Goal: Task Accomplishment & Management: Manage account settings

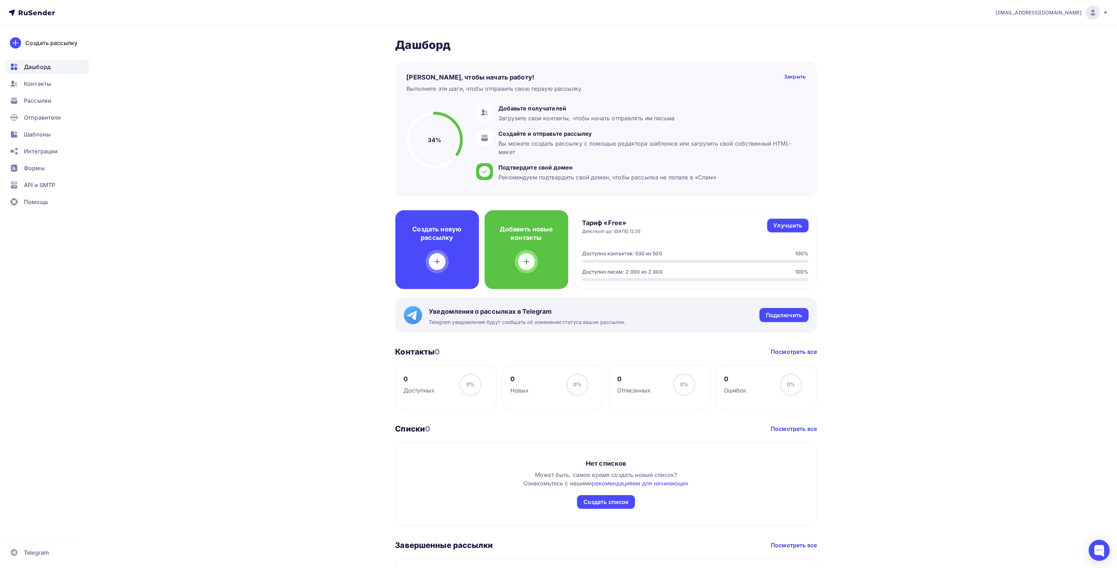
click at [1103, 11] on icon at bounding box center [1106, 13] width 6 height 6
click at [1010, 60] on span "Выйти" at bounding box center [1012, 64] width 18 height 8
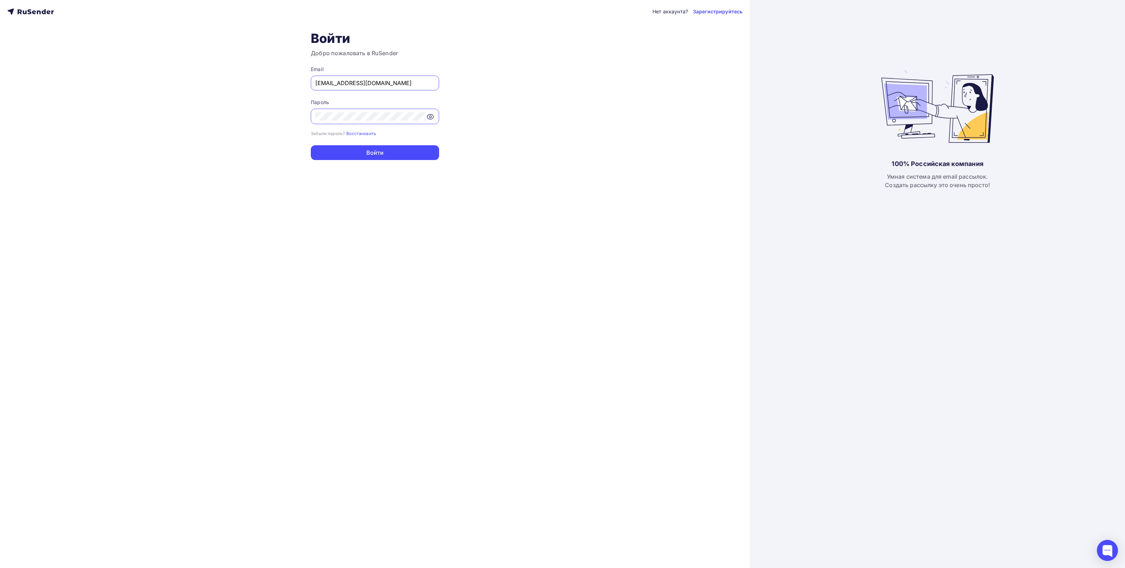
click at [409, 81] on input "[EMAIL_ADDRESS][DOMAIN_NAME]" at bounding box center [374, 83] width 119 height 8
type input "[EMAIL_ADDRESS][DOMAIN_NAME]"
click at [343, 150] on button "Войти" at bounding box center [375, 152] width 128 height 15
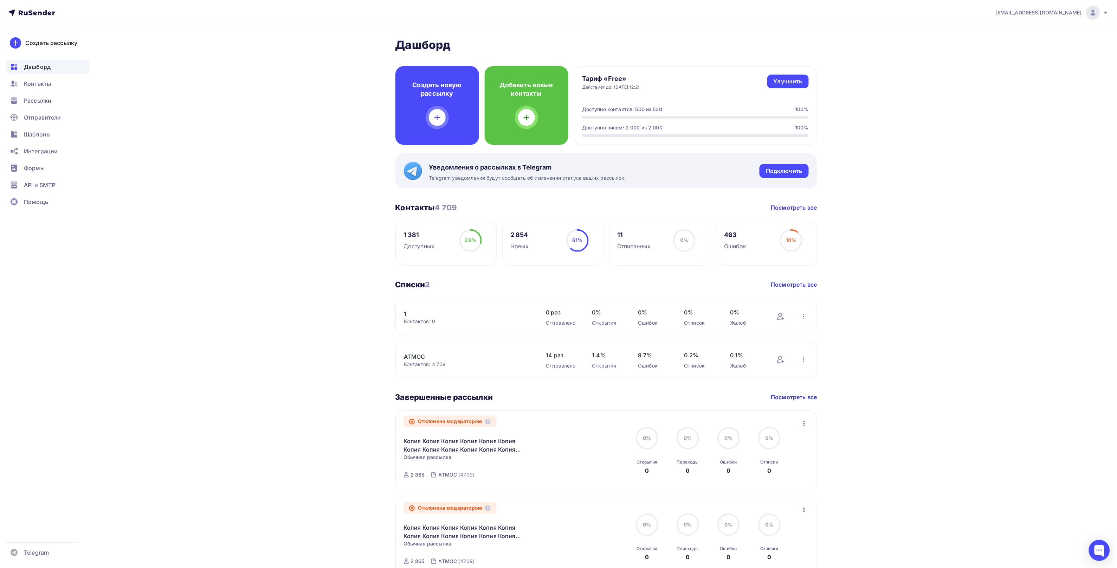
click at [1106, 13] on icon at bounding box center [1106, 13] width 6 height 6
click at [1004, 66] on span "Выйти" at bounding box center [1012, 64] width 18 height 8
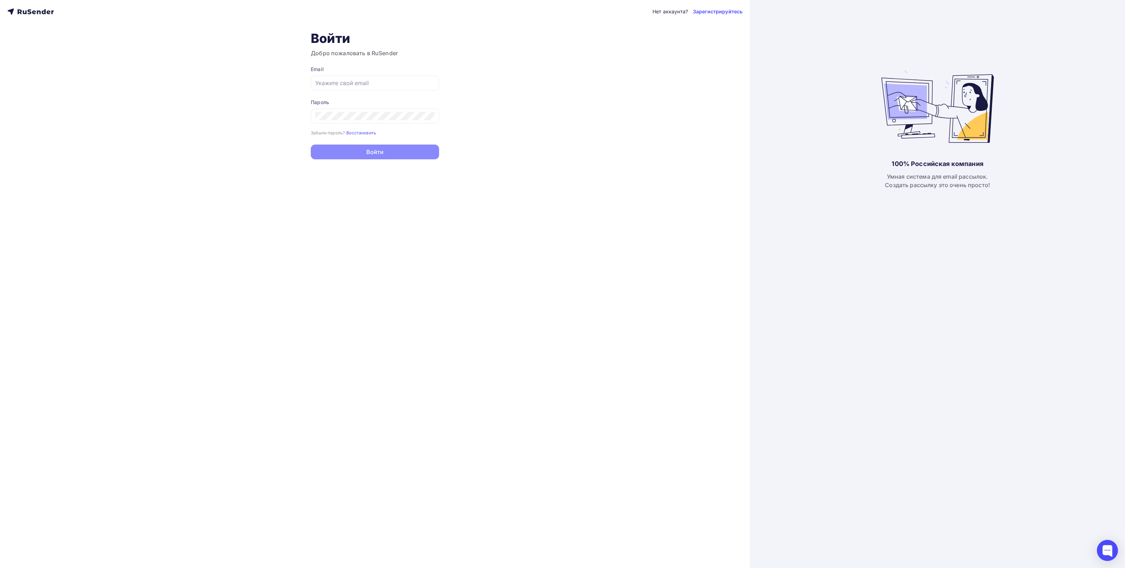
type input "[EMAIL_ADDRESS][DOMAIN_NAME]"
